Goal: Transaction & Acquisition: Purchase product/service

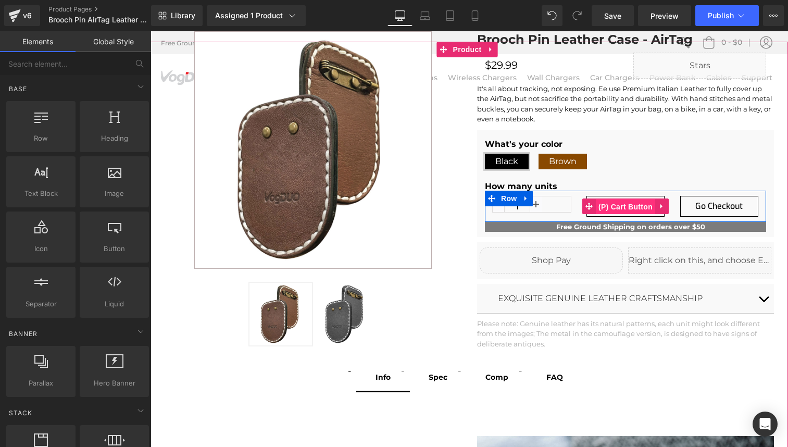
click at [624, 208] on span "(P) Cart Button" at bounding box center [624, 207] width 59 height 16
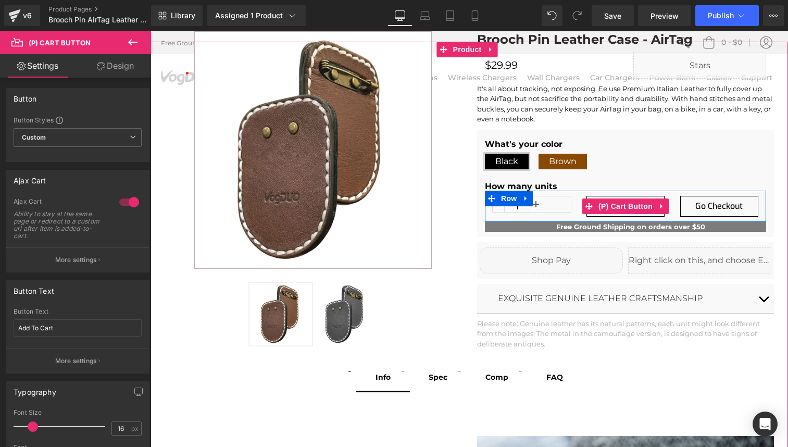
click at [625, 214] on button "Add To Cart" at bounding box center [625, 206] width 78 height 21
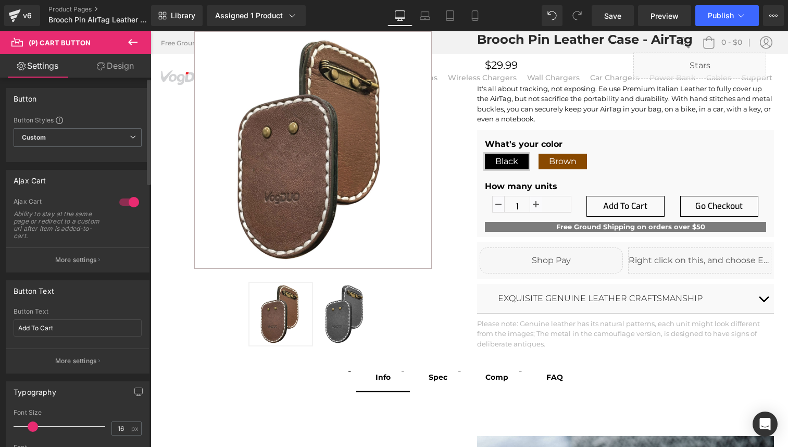
click at [124, 200] on div at bounding box center [129, 202] width 25 height 17
click at [125, 205] on div at bounding box center [129, 202] width 25 height 17
click at [126, 205] on div at bounding box center [129, 202] width 25 height 17
click at [127, 202] on div at bounding box center [129, 202] width 25 height 17
click at [77, 261] on p "More settings" at bounding box center [76, 259] width 42 height 9
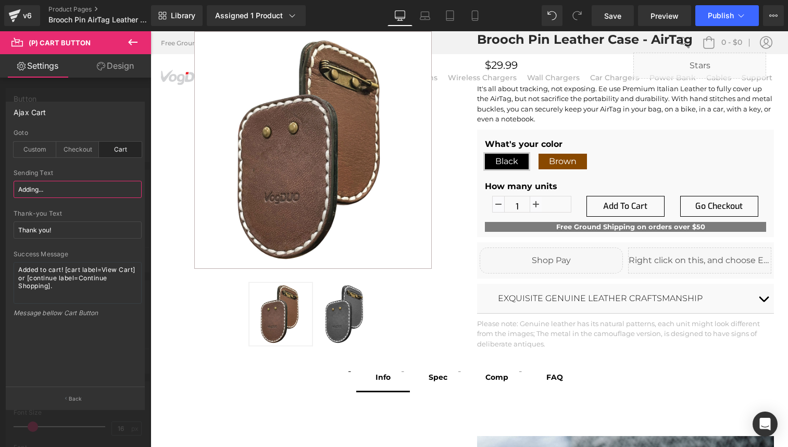
click at [48, 191] on input "Adding..." at bounding box center [78, 189] width 128 height 17
click at [62, 288] on textarea "Added to cart! [cart label=View Cart] or [continue label=Continue Shopping]." at bounding box center [78, 283] width 128 height 42
click at [75, 394] on button "Back" at bounding box center [75, 397] width 139 height 23
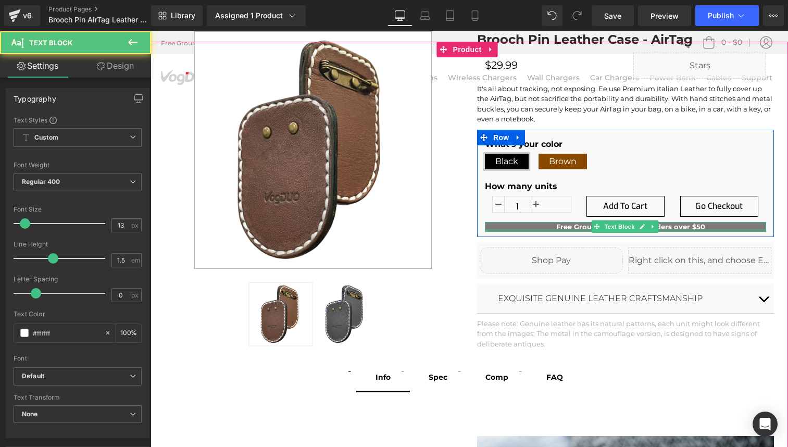
click at [658, 229] on div at bounding box center [625, 230] width 281 height 3
